Goal: Obtain resource: Download file/media

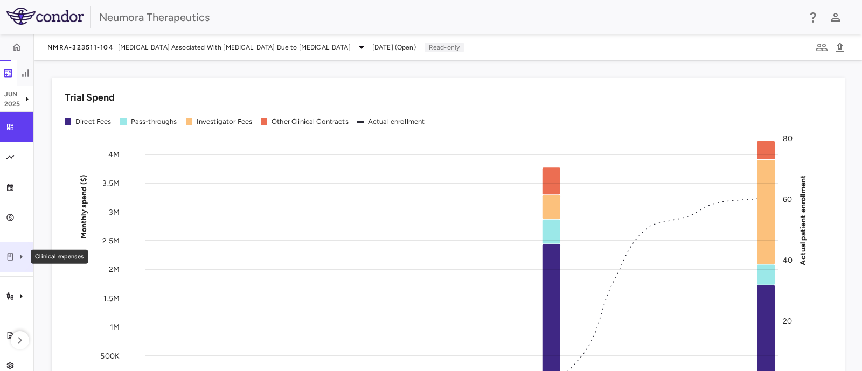
click at [9, 255] on icon "Clinical expenses" at bounding box center [10, 257] width 9 height 9
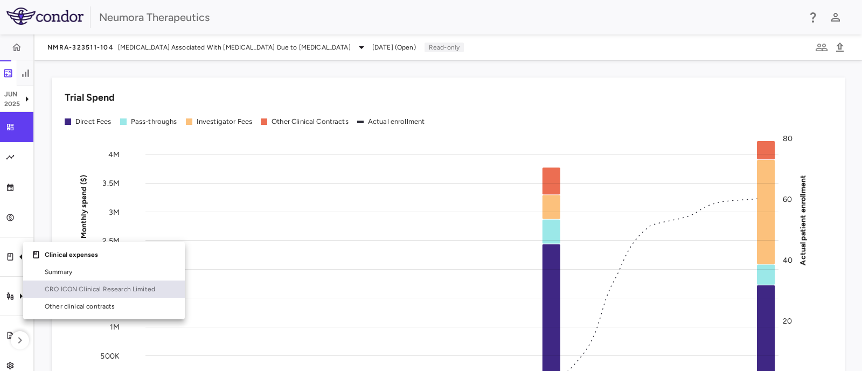
click at [56, 284] on link "CRO ICON Clinical Research Limited" at bounding box center [104, 289] width 162 height 17
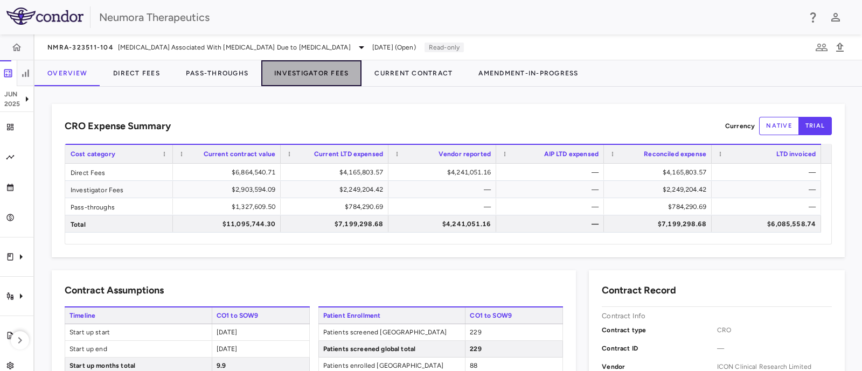
click at [321, 68] on button "Investigator Fees" at bounding box center [311, 73] width 100 height 26
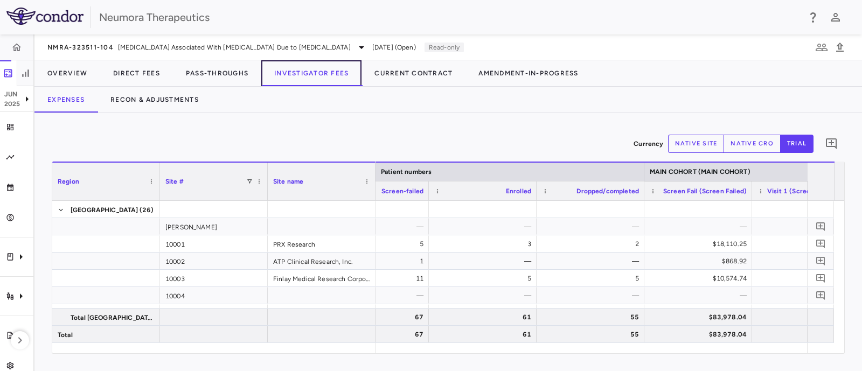
scroll to position [0, 756]
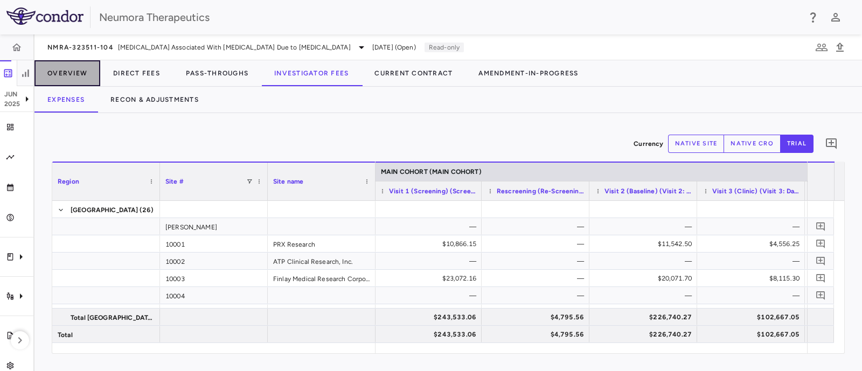
click at [53, 73] on button "Overview" at bounding box center [67, 73] width 66 height 26
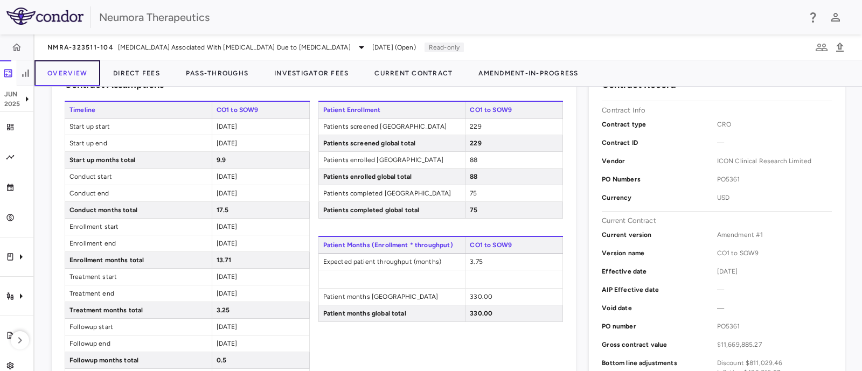
scroll to position [188, 0]
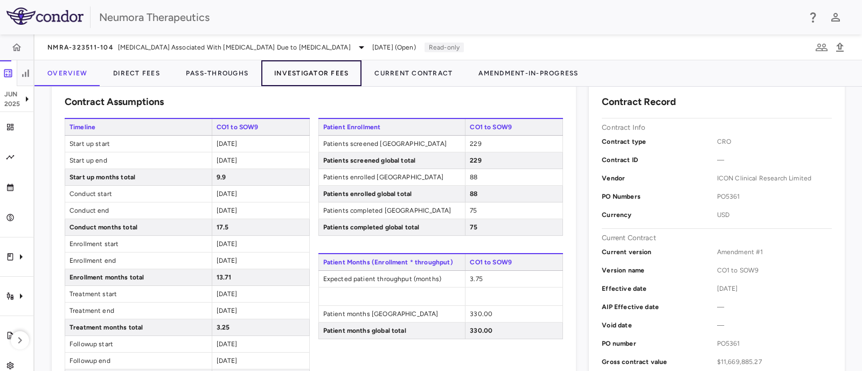
click at [304, 74] on button "Investigator Fees" at bounding box center [311, 73] width 100 height 26
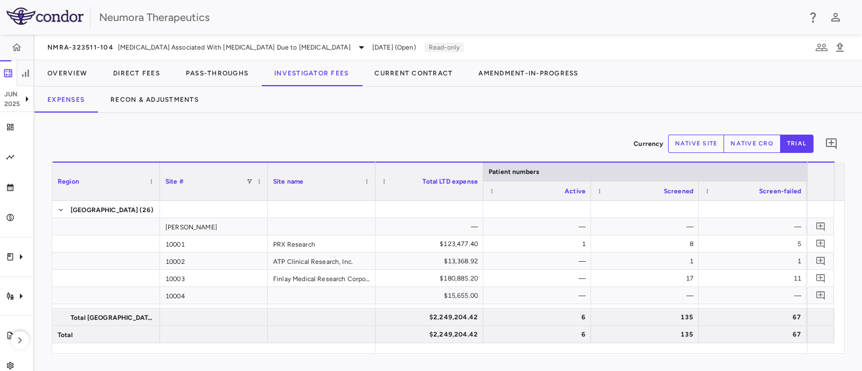
click at [692, 141] on button "native site" at bounding box center [696, 144] width 57 height 18
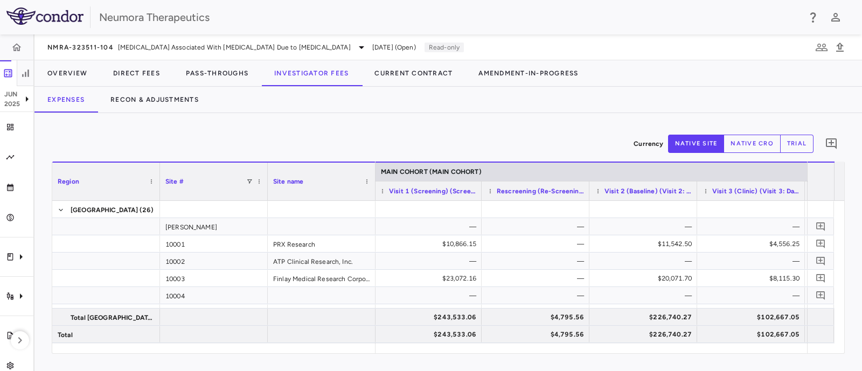
scroll to position [0, 1133]
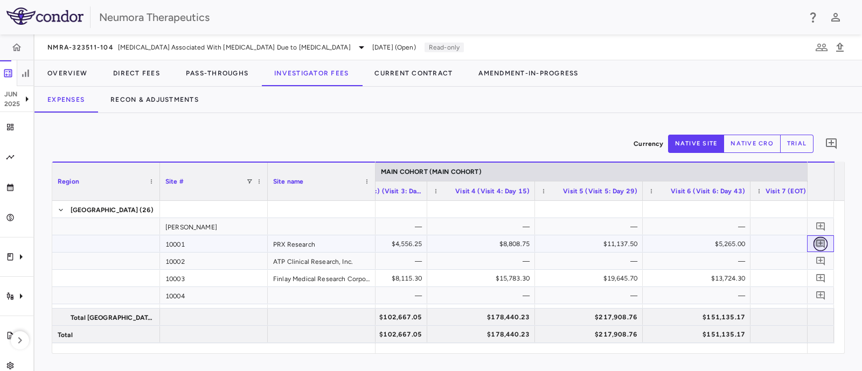
click at [821, 240] on icon "Add comment" at bounding box center [820, 244] width 9 height 9
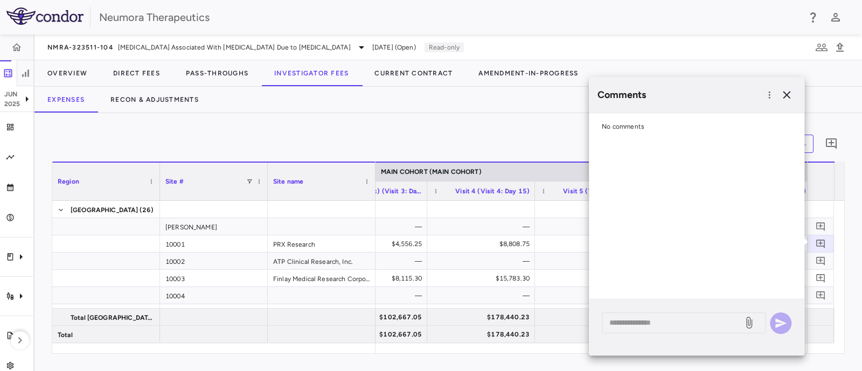
click at [374, 144] on div "Currency native site native cro trial 0" at bounding box center [448, 143] width 793 height 27
click at [787, 93] on icon "button" at bounding box center [787, 95] width 8 height 8
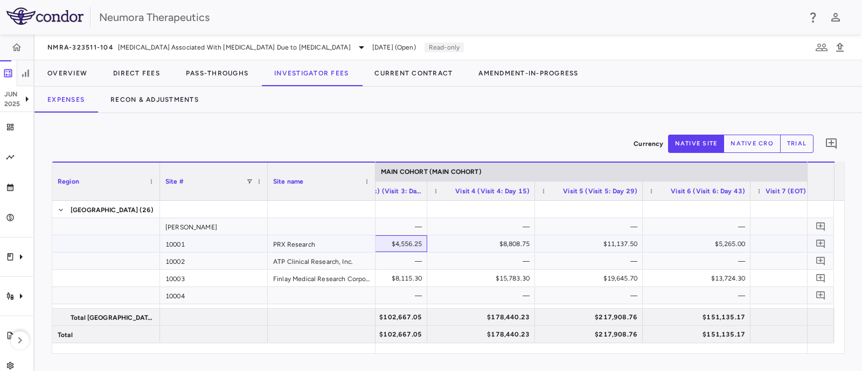
click at [415, 243] on div "$4,556.25" at bounding box center [375, 243] width 93 height 17
click at [434, 189] on span at bounding box center [435, 191] width 6 height 6
click at [393, 243] on div "$4,556.25" at bounding box center [375, 243] width 93 height 17
click at [8, 131] on icon "Trial dashboard" at bounding box center [10, 127] width 9 height 9
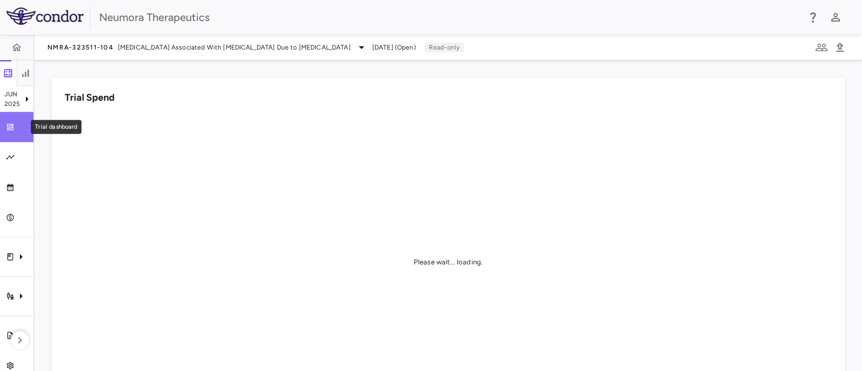
click at [19, 125] on div "Trial dashboard" at bounding box center [21, 127] width 13 height 10
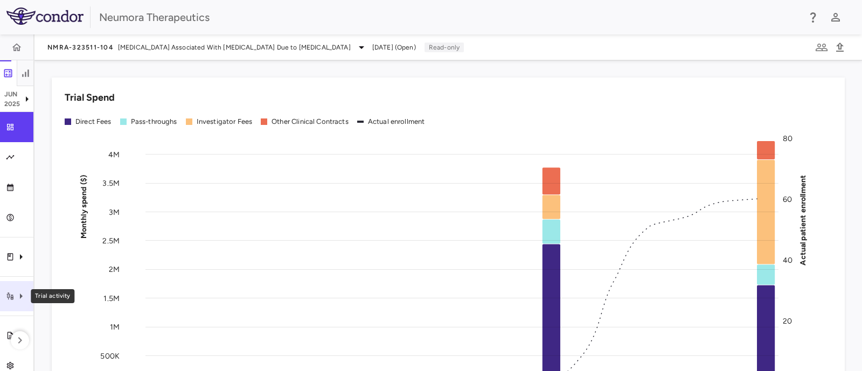
click at [15, 295] on icon "Trial activity" at bounding box center [21, 296] width 13 height 13
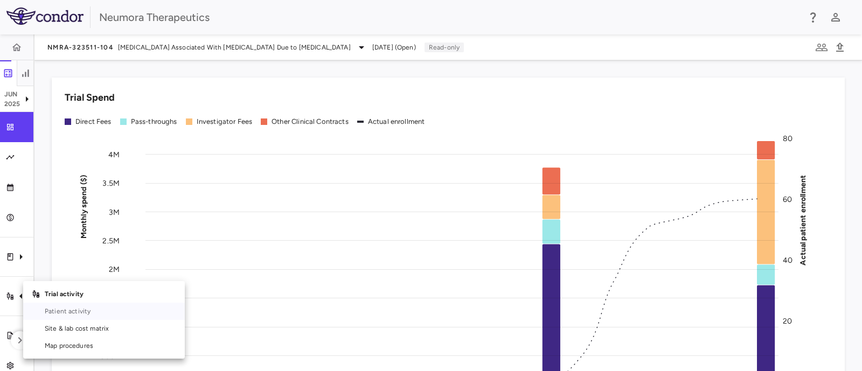
drag, startPoint x: 61, startPoint y: 313, endPoint x: 293, endPoint y: 238, distance: 243.5
click at [62, 313] on span "Patient activity" at bounding box center [110, 311] width 131 height 10
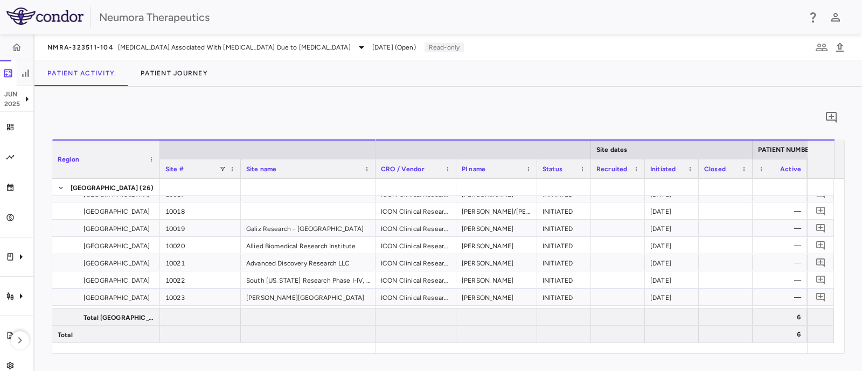
scroll to position [0, 378]
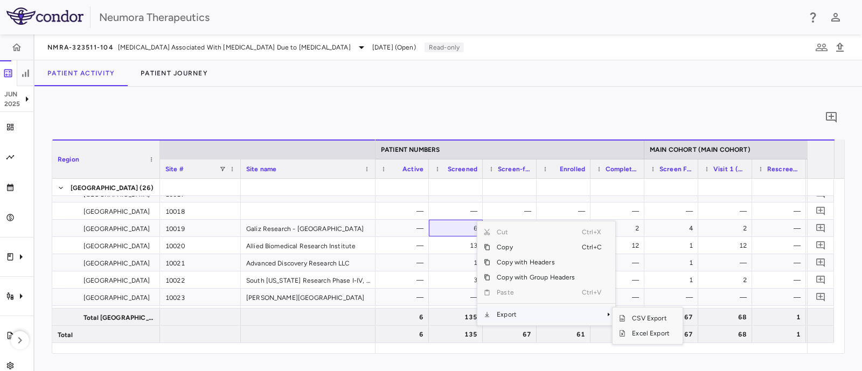
click at [504, 315] on span "Export" at bounding box center [535, 314] width 91 height 15
click at [646, 334] on span "Excel Export" at bounding box center [650, 333] width 51 height 15
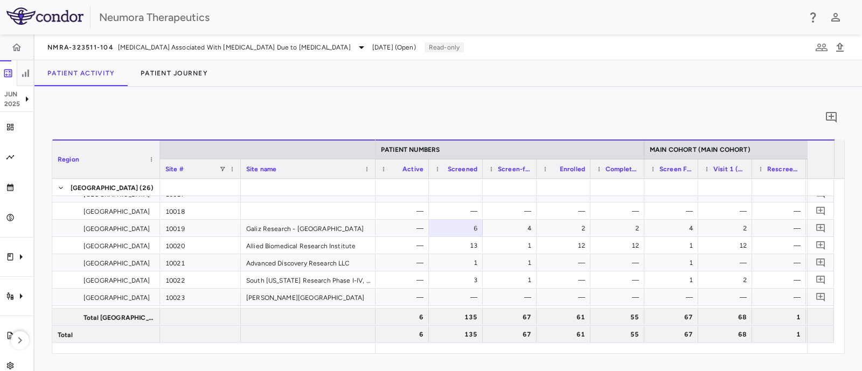
scroll to position [0, 0]
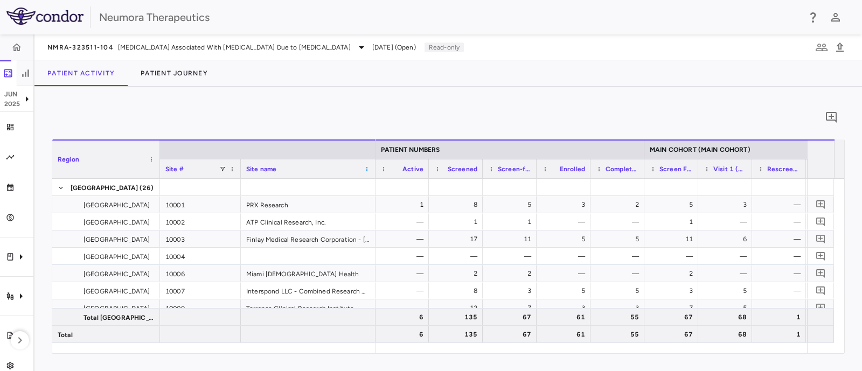
click at [369, 168] on span at bounding box center [367, 169] width 6 height 6
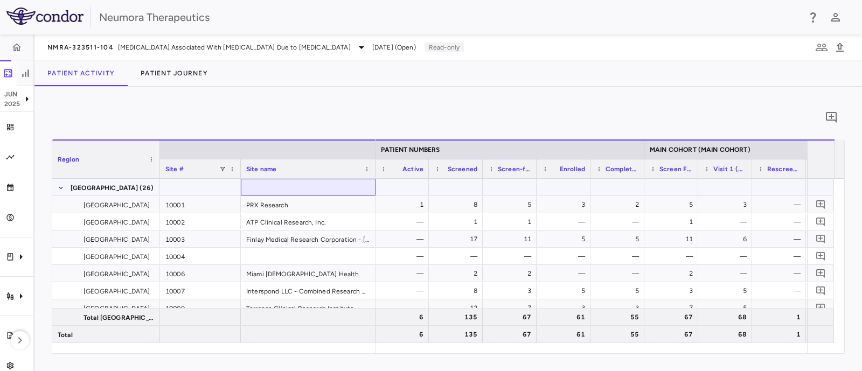
click at [342, 190] on div at bounding box center [308, 187] width 135 height 17
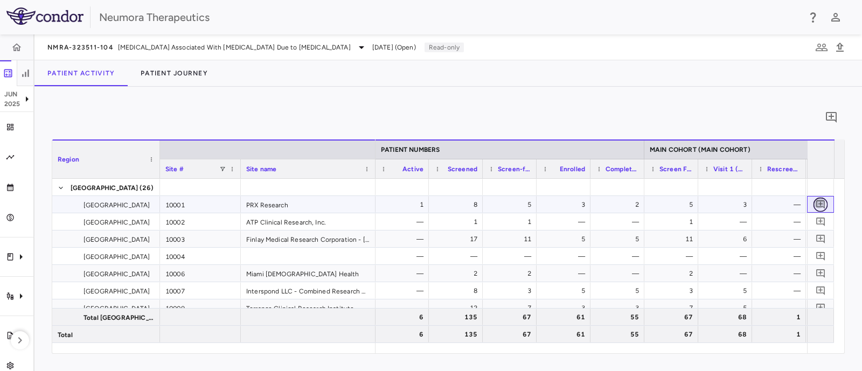
click at [822, 202] on icon "Add comment" at bounding box center [820, 204] width 10 height 10
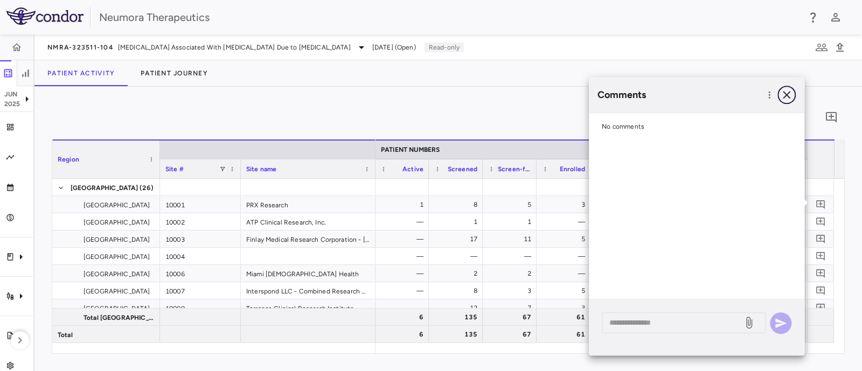
click at [789, 96] on icon "button" at bounding box center [787, 95] width 8 height 8
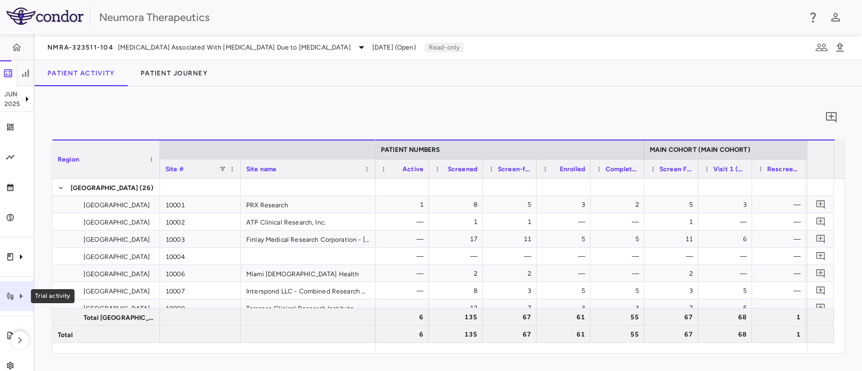
click at [16, 297] on icon "Trial activity" at bounding box center [21, 296] width 13 height 13
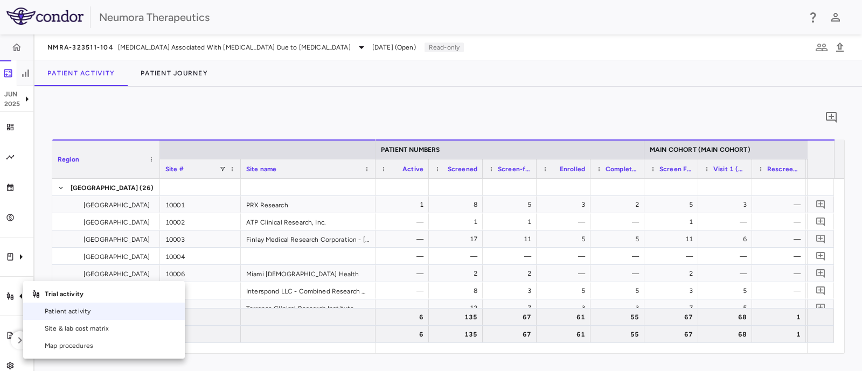
click at [1, 308] on div at bounding box center [431, 185] width 862 height 371
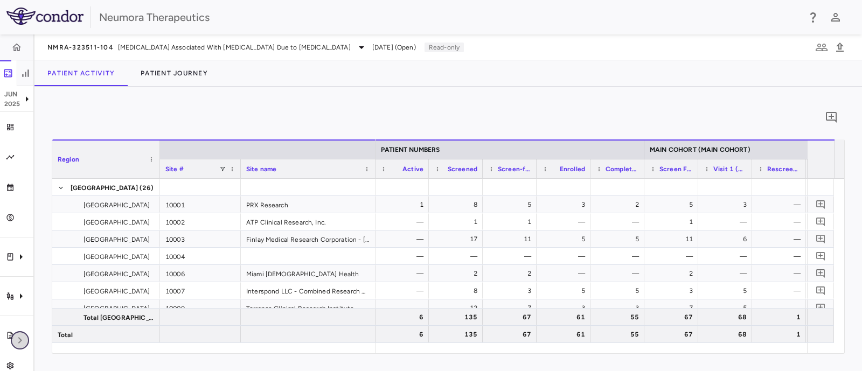
click at [21, 336] on icon "button" at bounding box center [19, 340] width 13 height 13
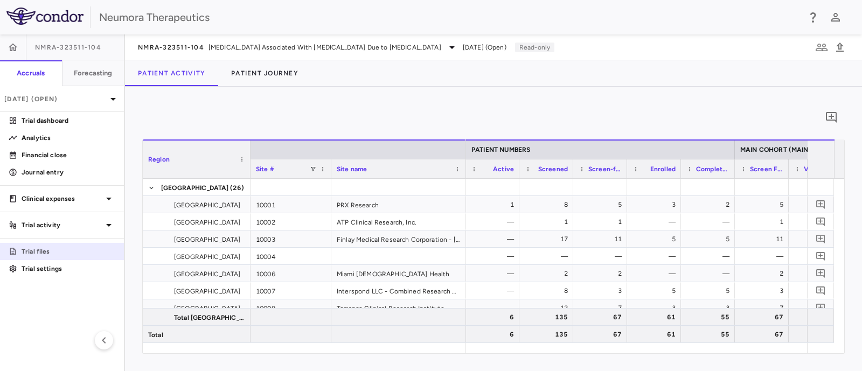
click at [33, 249] on p "Trial files" at bounding box center [69, 252] width 94 height 10
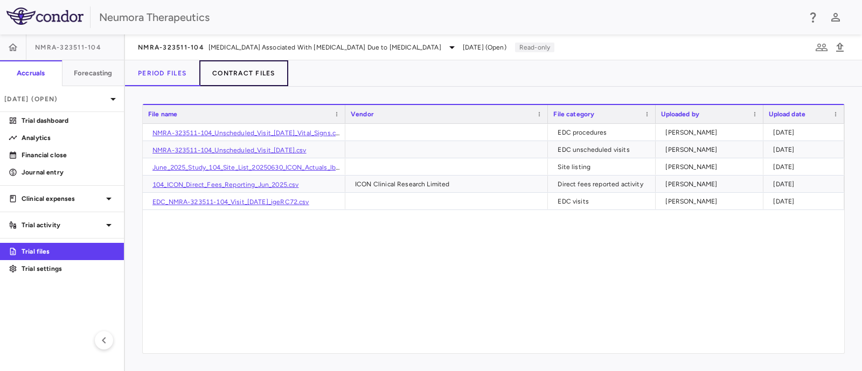
click at [253, 68] on button "Contract Files" at bounding box center [243, 73] width 89 height 26
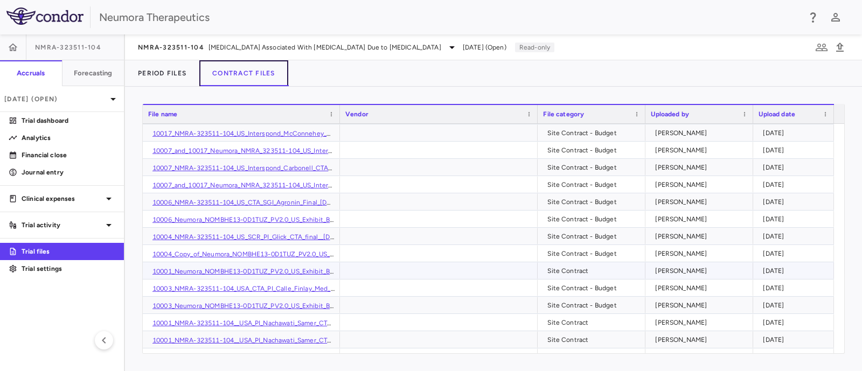
scroll to position [808, 0]
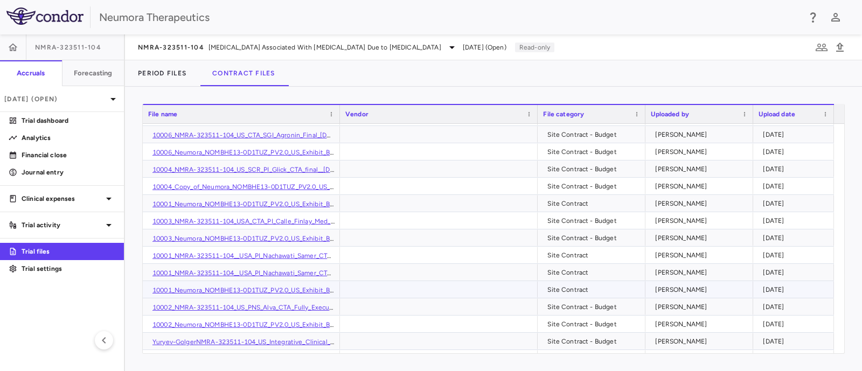
click at [293, 289] on link "10001_Neumora_NOMBHE13-0D1TUZ_PV2.0_US_Exhibit_B_Budget_Dr_Nachawati_15oct2024_…" at bounding box center [316, 291] width 328 height 8
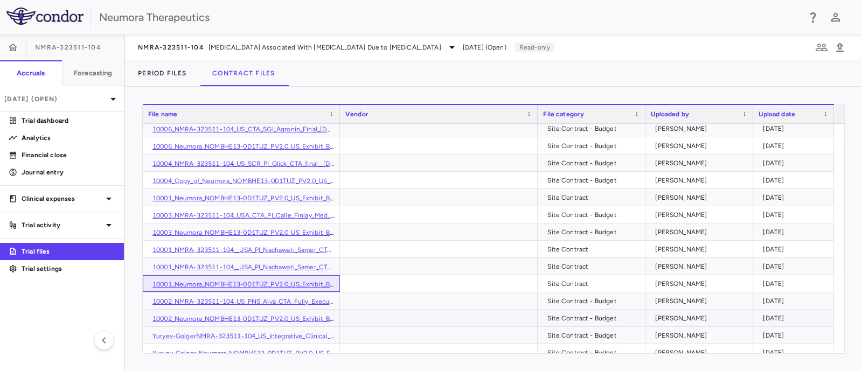
scroll to position [875, 0]
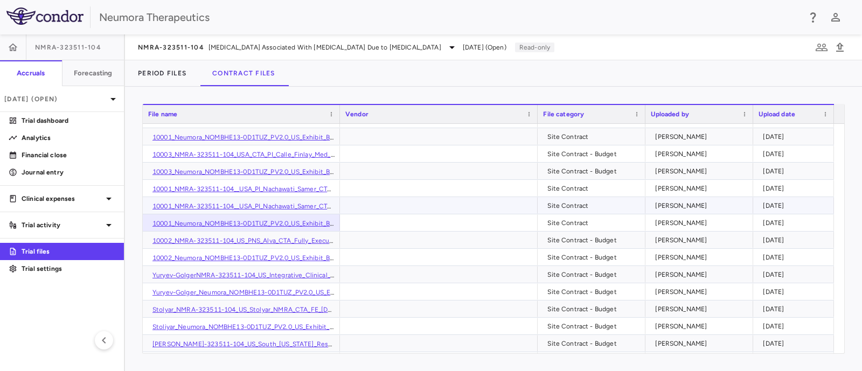
click at [276, 198] on div "10001_NMRA-323511-104__USA_PI_Nachawati_Samer_CTA_MTF_08Nov_FE.pdf" at bounding box center [241, 205] width 197 height 17
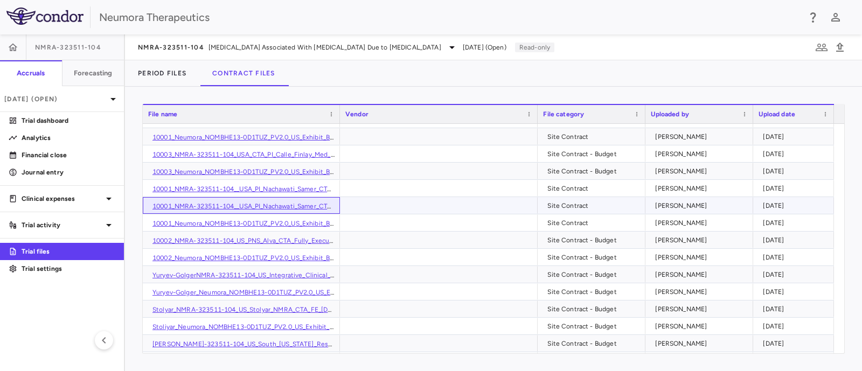
click at [187, 199] on div "10001_NMRA-323511-104__USA_PI_Nachawati_Samer_CTA_MTF_08Nov_FE.pdf" at bounding box center [241, 205] width 197 height 17
click at [249, 200] on div "10001_NMRA-323511-104__USA_PI_Nachawati_Samer_CTA_MTF_08Nov_FE.pdf" at bounding box center [241, 205] width 197 height 17
click at [251, 203] on link "10001_NMRA-323511-104__USA_PI_Nachawati_Samer_CTA_MTF_08Nov_FE.pdf" at bounding box center [272, 206] width 240 height 8
click at [285, 186] on link "10001_NMRA-323511-104__USA_PI_Nachawati_Samer_CTA_22oct2024_2024_FE.pdf" at bounding box center [273, 189] width 243 height 8
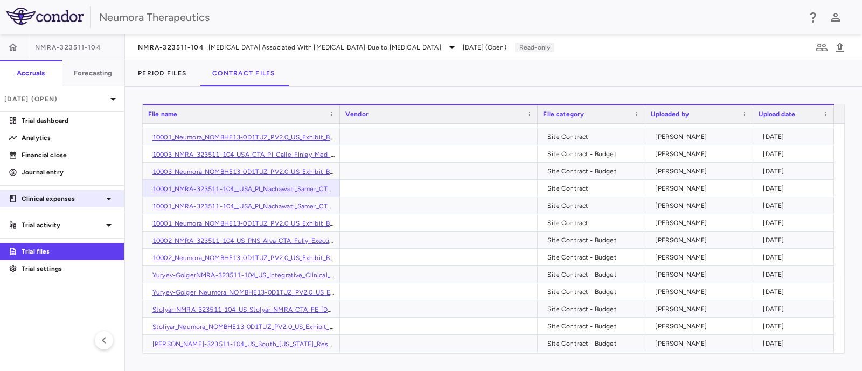
click at [54, 198] on p "Clinical expenses" at bounding box center [62, 199] width 81 height 10
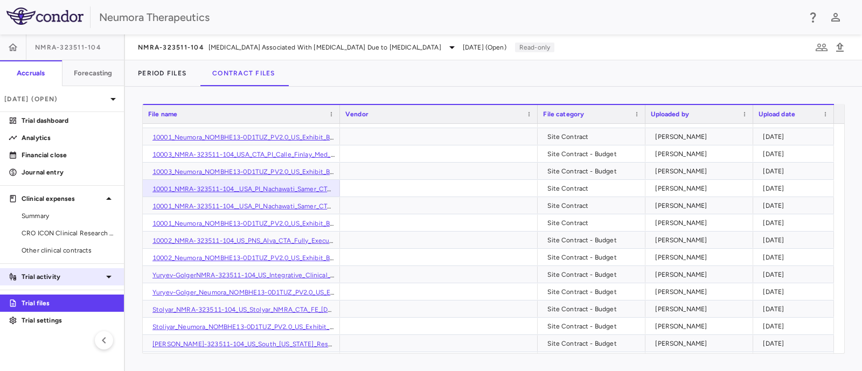
click at [55, 272] on p "Trial activity" at bounding box center [62, 277] width 81 height 10
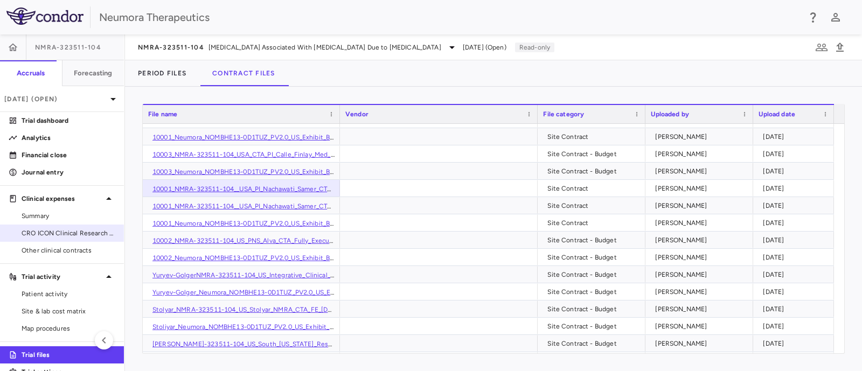
click at [46, 230] on span "CRO ICON Clinical Research Limited" at bounding box center [69, 233] width 94 height 10
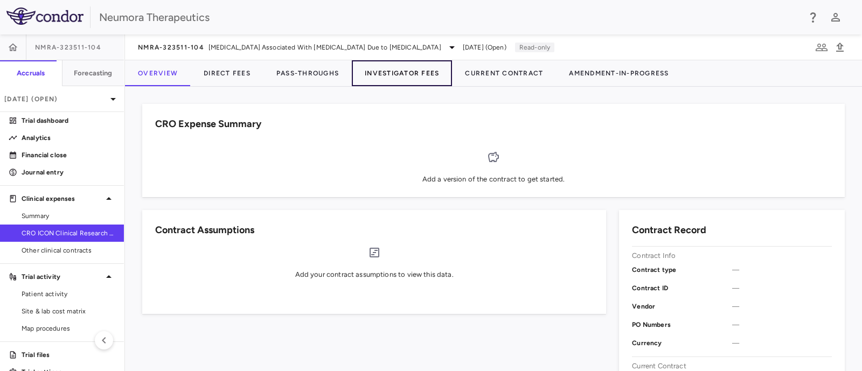
click at [395, 68] on button "Investigator Fees" at bounding box center [402, 73] width 100 height 26
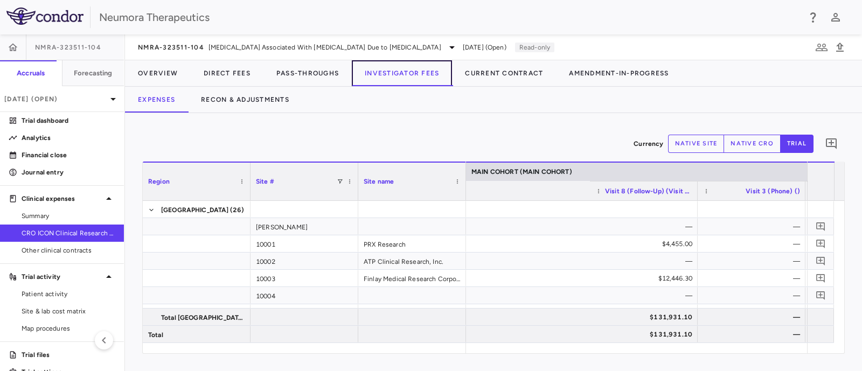
scroll to position [0, 1790]
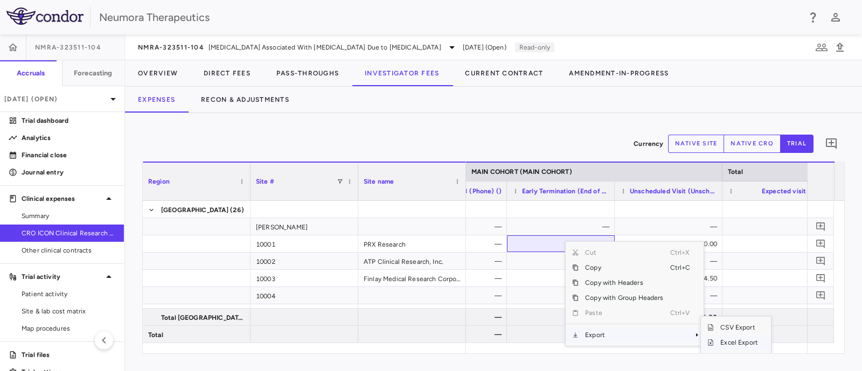
click at [741, 343] on span "Excel Export" at bounding box center [739, 342] width 51 height 15
